Goal: Task Accomplishment & Management: Use online tool/utility

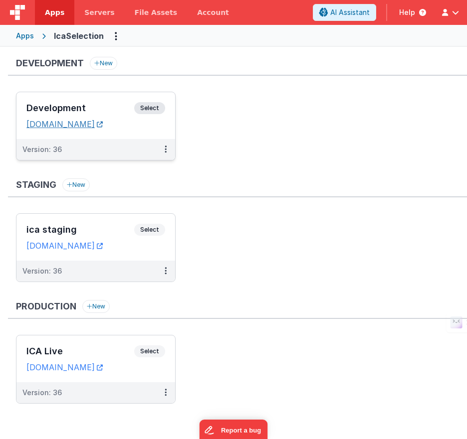
click at [103, 125] on link "[DOMAIN_NAME]" at bounding box center [64, 124] width 76 height 10
click at [151, 108] on span "Select" at bounding box center [149, 108] width 31 height 12
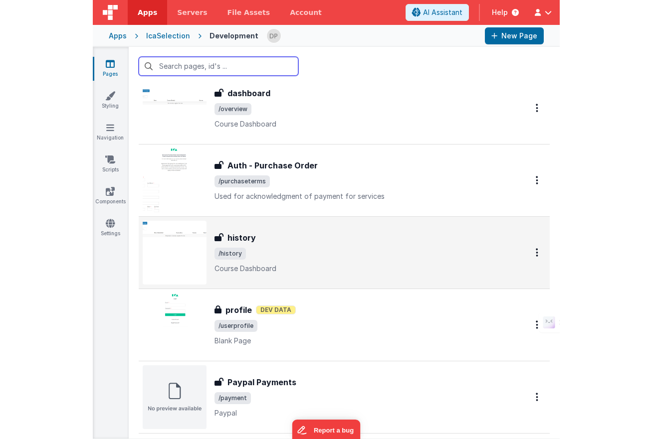
scroll to position [2390, 0]
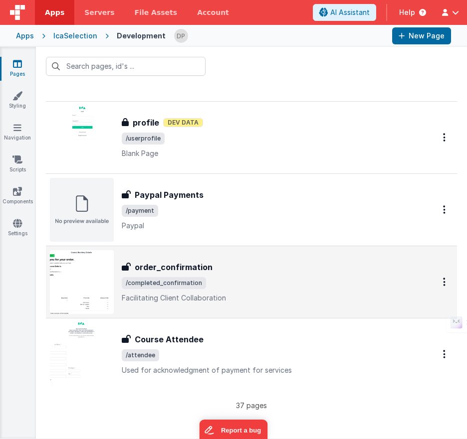
click at [227, 268] on div "order_confirmation" at bounding box center [266, 267] width 289 height 12
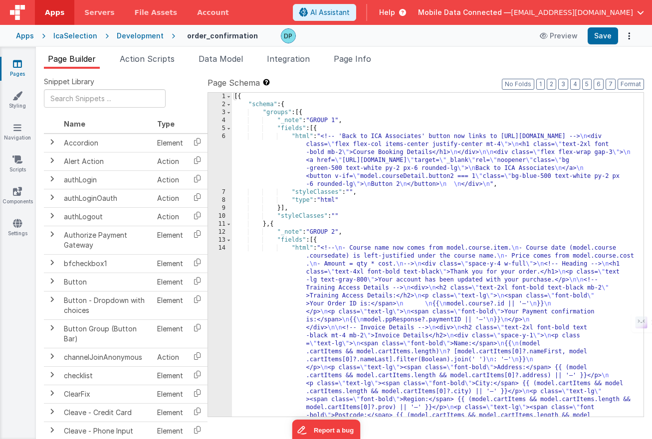
scroll to position [141, 0]
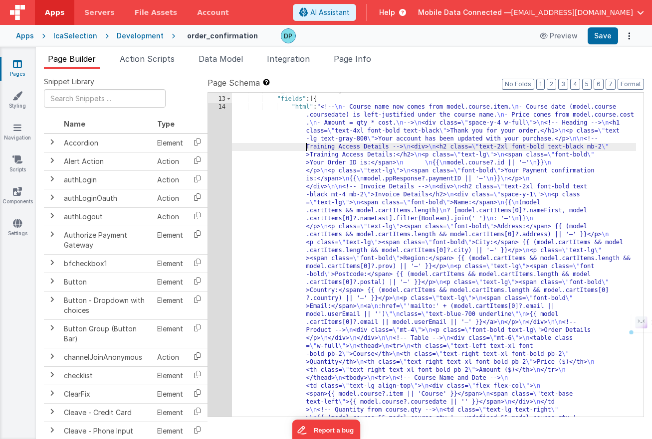
click at [225, 154] on div "14" at bounding box center [220, 406] width 24 height 606
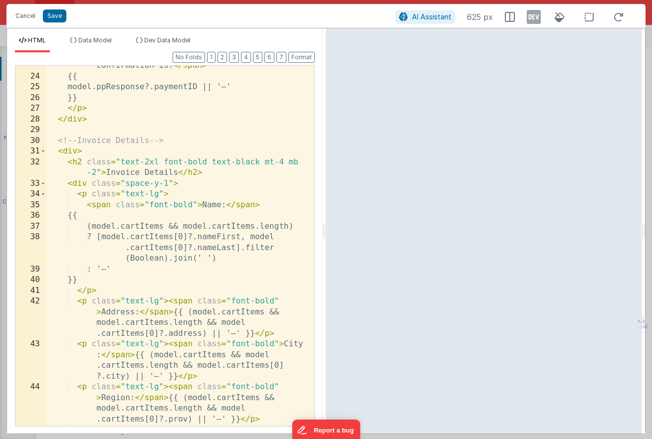
scroll to position [306, 0]
click at [24, 17] on button "Cancel" at bounding box center [25, 16] width 30 height 14
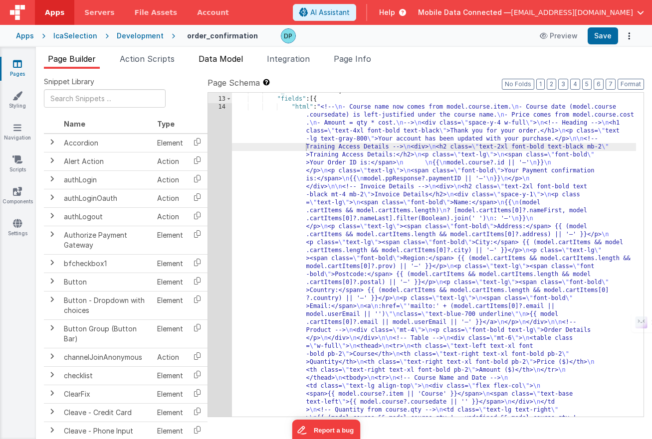
click at [229, 59] on span "Data Model" at bounding box center [220, 59] width 44 height 10
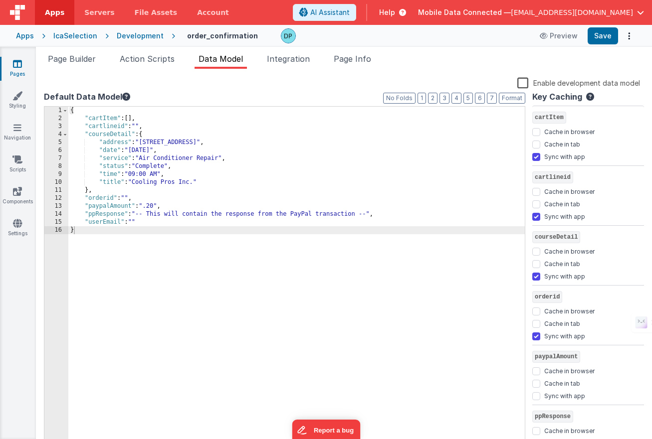
click at [466, 81] on label "Enable development data model" at bounding box center [578, 82] width 123 height 11
click at [0, 0] on input "Enable development data model" at bounding box center [0, 0] width 0 height 0
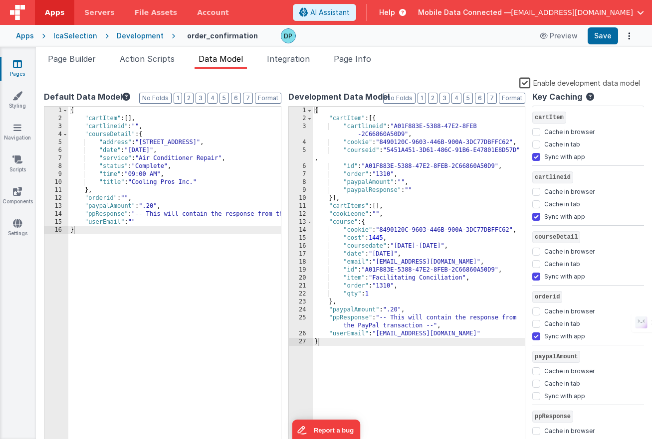
click at [348, 162] on div "{ "cartItem" : [{ "cartlineid" : "A01F883E-5388-47E2-8FEB -2C66860A50D9" , "coo…" at bounding box center [419, 285] width 212 height 357
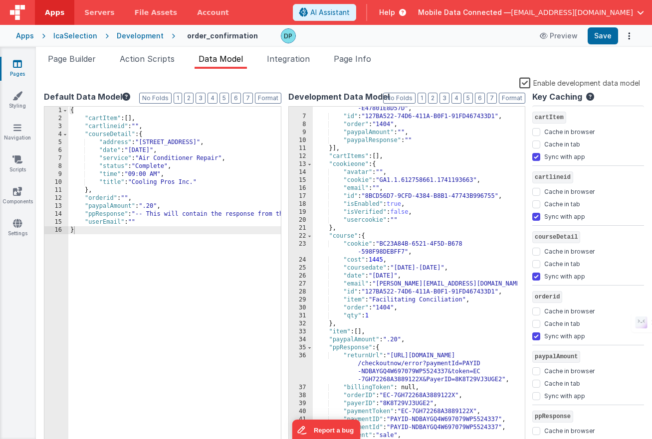
scroll to position [90, 0]
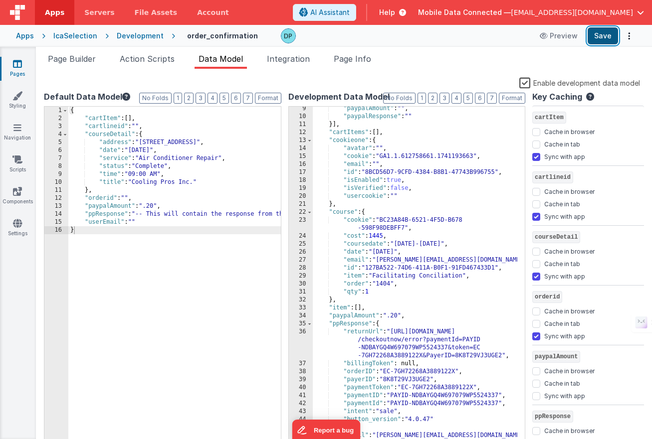
click at [466, 35] on button "Save" at bounding box center [602, 35] width 30 height 17
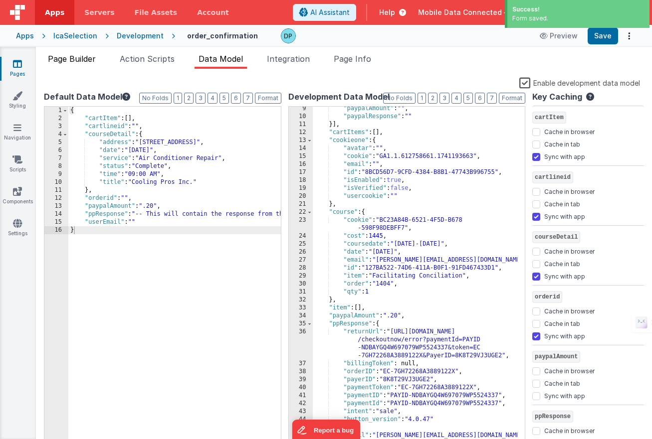
click at [73, 59] on span "Page Builder" at bounding box center [72, 59] width 48 height 10
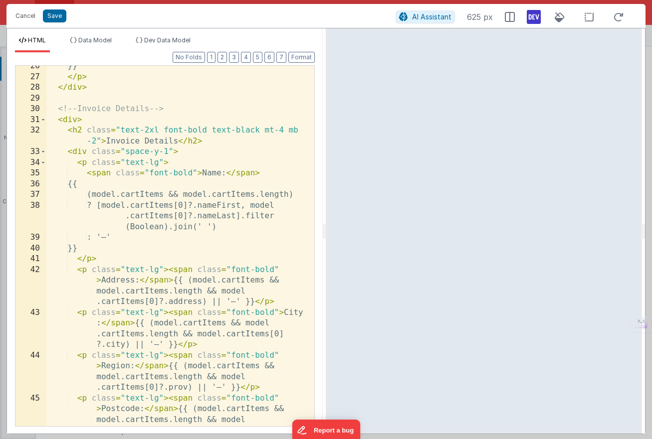
scroll to position [0, 0]
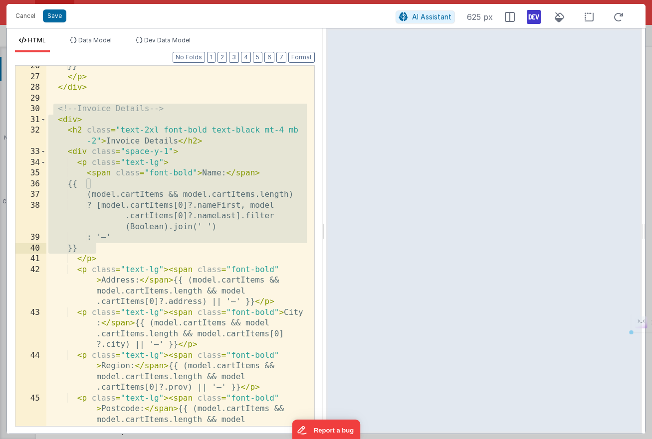
drag, startPoint x: 53, startPoint y: 109, endPoint x: 97, endPoint y: 253, distance: 150.4
click at [97, 253] on div "}} </ p > </ div > <!-- Invoice Details --> < div > < h2 class = "text-2xl font…" at bounding box center [176, 268] width 260 height 414
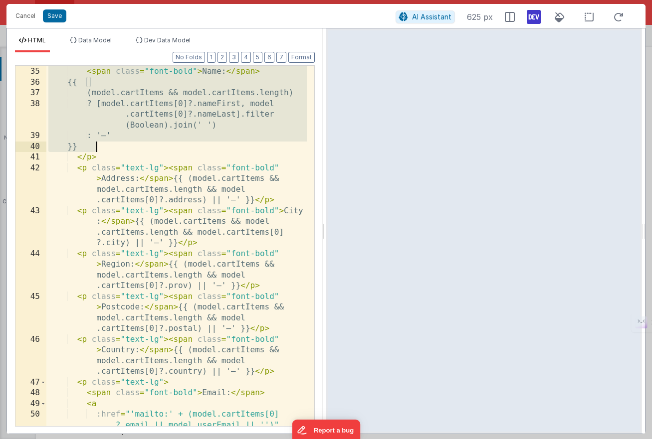
scroll to position [491, 0]
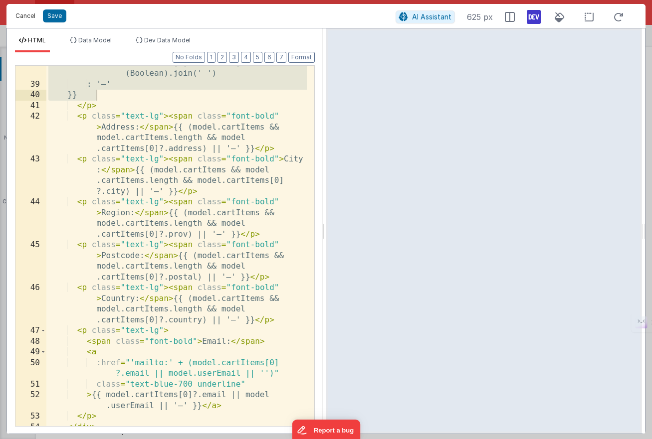
click at [30, 16] on button "Cancel" at bounding box center [25, 16] width 30 height 14
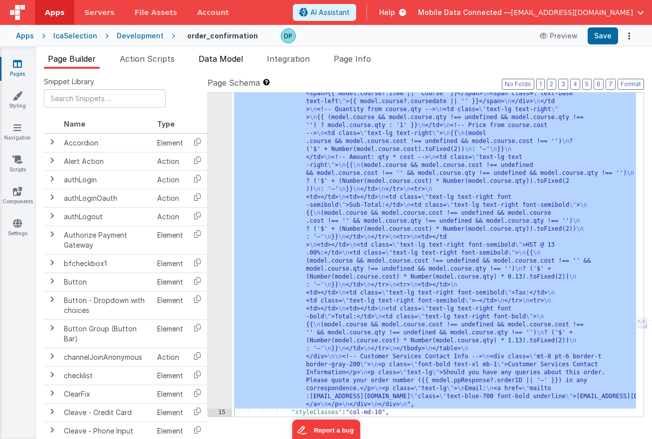
click at [233, 57] on span "Data Model" at bounding box center [220, 59] width 44 height 10
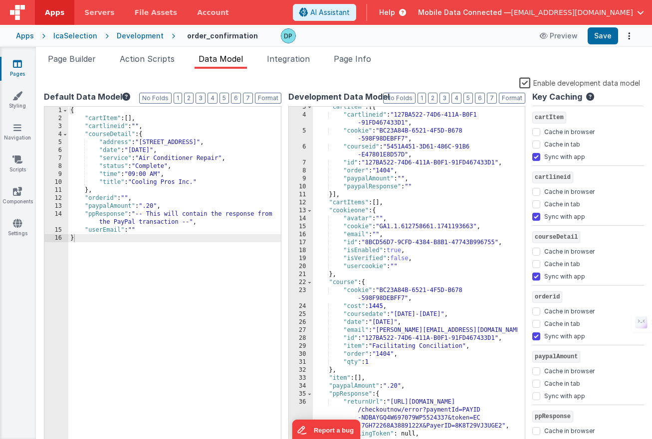
scroll to position [0, 0]
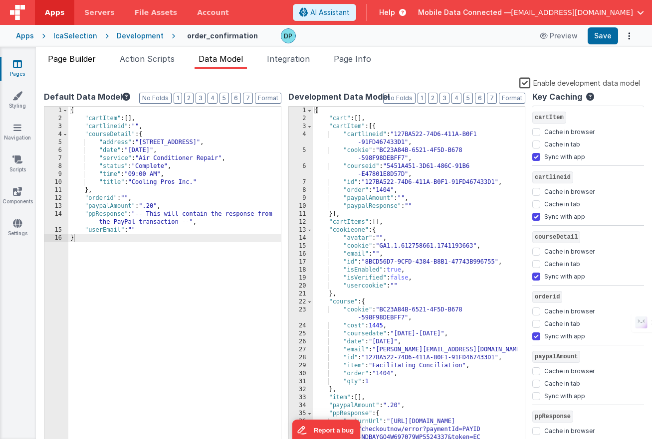
click at [82, 59] on span "Page Builder" at bounding box center [72, 59] width 48 height 10
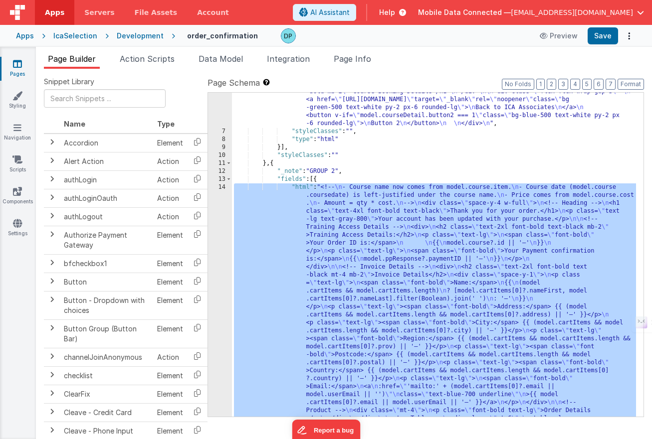
scroll to position [61, 0]
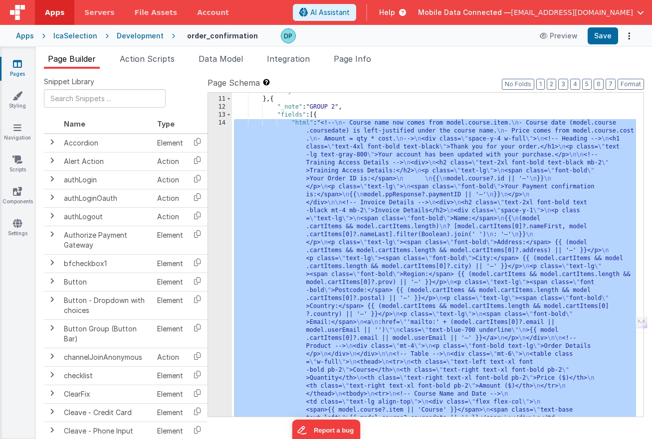
scroll to position [13, 0]
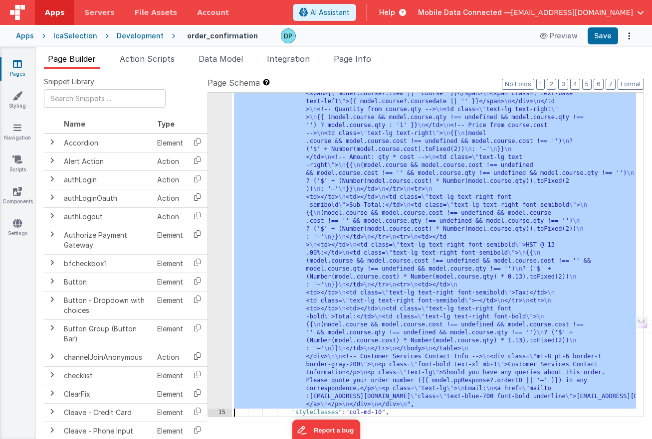
scroll to position [442, 0]
